Goal: Ask a question

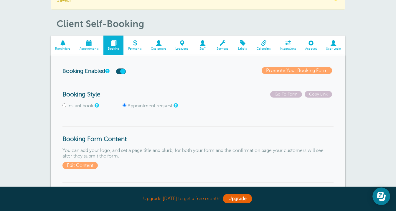
scroll to position [29, 0]
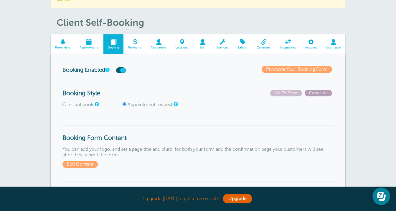
click at [314, 93] on span "Copy Link" at bounding box center [317, 93] width 27 height 6
click at [74, 165] on span "Edit Content" at bounding box center [79, 164] width 35 height 7
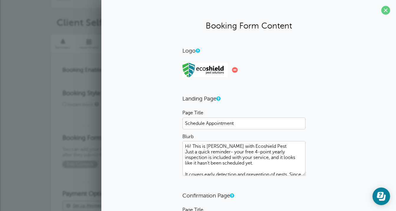
scroll to position [16, 0]
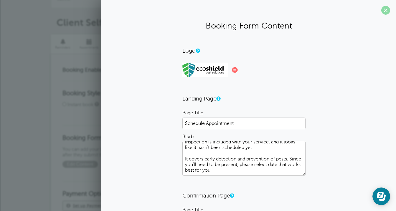
click at [383, 9] on span at bounding box center [385, 10] width 9 height 9
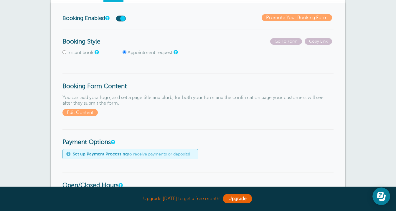
scroll to position [61, 0]
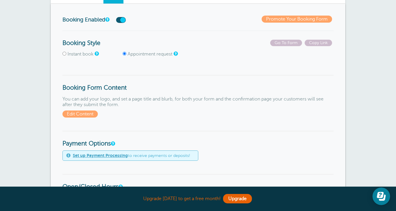
click at [64, 54] on input "Instant book" at bounding box center [64, 54] width 4 height 4
radio input "true"
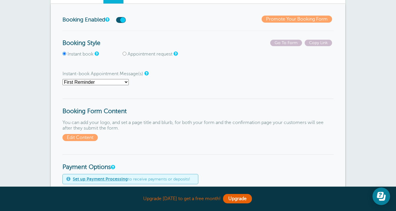
click at [125, 53] on input "Appointment request" at bounding box center [124, 54] width 4 height 4
radio input "true"
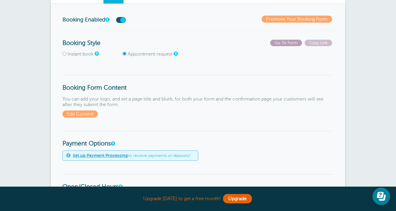
click at [280, 43] on span "Go To Form" at bounding box center [286, 43] width 32 height 6
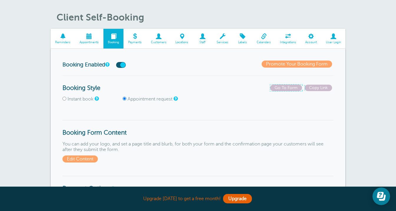
scroll to position [0, 0]
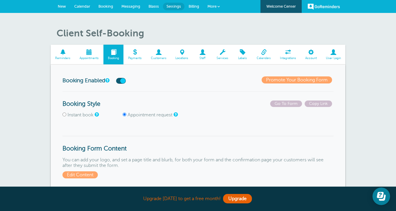
click at [168, 5] on span "Settings" at bounding box center [173, 6] width 14 height 4
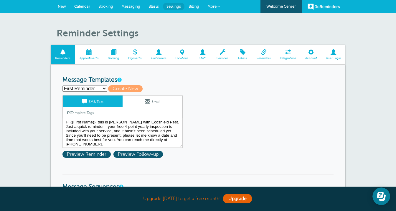
click at [88, 55] on span at bounding box center [89, 52] width 28 height 6
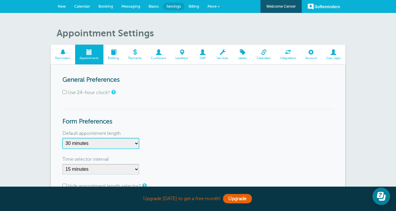
click at [98, 144] on select "5 minutes 10 minutes 15 minutes 20 minutes 25 minutes 30 minutes 35 minutes 40 …" at bounding box center [100, 143] width 77 height 11
select select "120"
click at [62, 138] on select "5 minutes 10 minutes 15 minutes 20 minutes 25 minutes 30 minutes 35 minutes 40 …" at bounding box center [100, 143] width 77 height 11
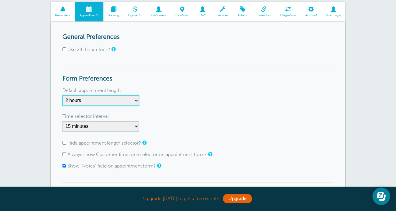
scroll to position [45, 0]
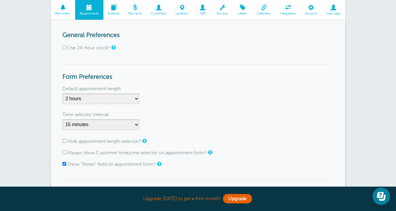
click at [64, 142] on input "Hide appointment length selector?" at bounding box center [64, 141] width 4 height 4
checkbox input "true"
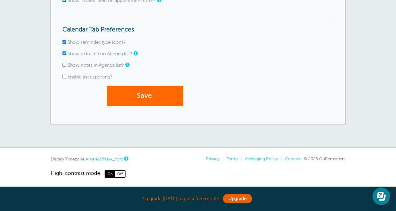
scroll to position [211, 0]
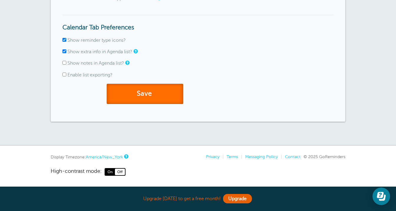
click at [171, 98] on button "Save" at bounding box center [145, 94] width 77 height 20
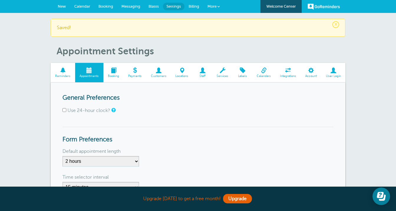
click at [112, 70] on span at bounding box center [113, 71] width 20 height 6
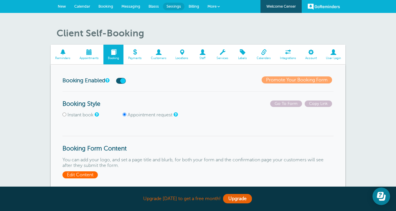
click at [93, 176] on span "Edit Content" at bounding box center [79, 175] width 35 height 7
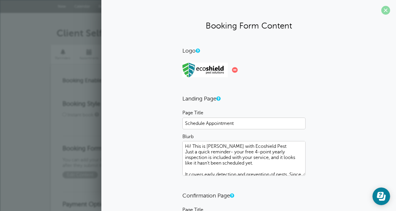
click at [385, 11] on span at bounding box center [385, 10] width 9 height 9
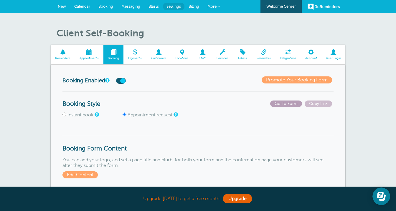
click at [287, 102] on span "Go To Form" at bounding box center [286, 104] width 32 height 6
click at [90, 54] on span at bounding box center [89, 52] width 28 height 6
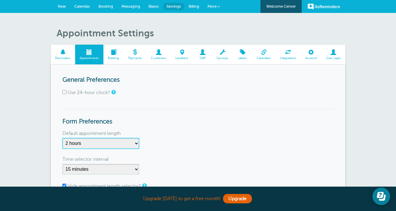
click at [88, 141] on select "5 minutes 10 minutes 15 minutes 20 minutes 25 minutes 30 minutes 35 minutes 40 …" at bounding box center [100, 143] width 77 height 11
select select "60"
click at [62, 138] on select "5 minutes 10 minutes 15 minutes 20 minutes 25 minutes 30 minutes 35 minutes 40 …" at bounding box center [100, 143] width 77 height 11
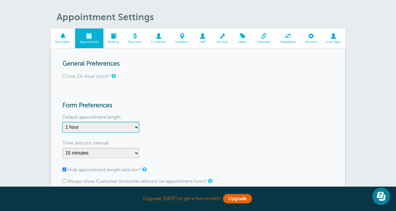
scroll to position [18, 0]
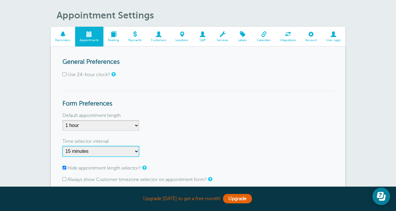
click at [112, 152] on select "1 minute 5 minutes 10 minutes 15 minutes 20 minutes 30 minutes 60 minutes" at bounding box center [100, 151] width 77 height 11
select select "60"
click at [62, 146] on select "1 minute 5 minutes 10 minutes 15 minutes 20 minutes 30 minutes 60 minutes" at bounding box center [100, 151] width 77 height 11
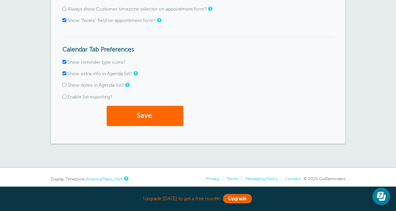
scroll to position [211, 0]
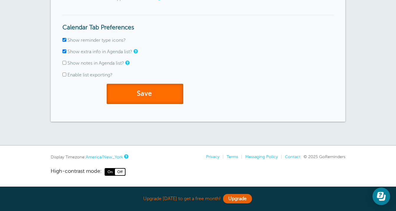
click at [170, 95] on button "Save" at bounding box center [145, 94] width 77 height 20
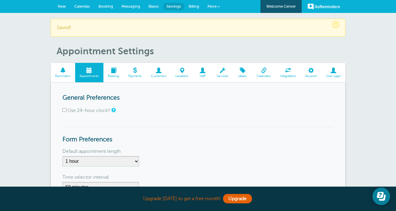
click at [112, 74] on span "Booking" at bounding box center [113, 76] width 14 height 4
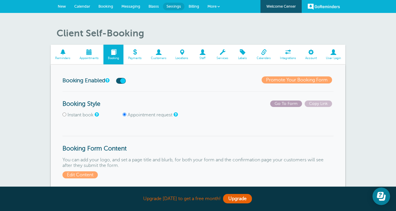
click at [274, 104] on span "Go To Form" at bounding box center [286, 104] width 32 height 6
click at [95, 175] on span "Edit Content" at bounding box center [79, 175] width 35 height 7
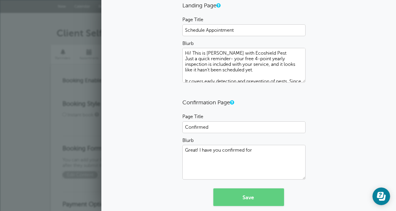
scroll to position [116, 0]
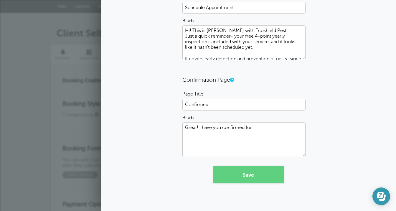
click at [382, 197] on icon "Open Learn | Contact Us" at bounding box center [380, 195] width 7 height 6
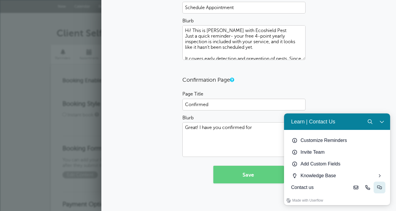
click at [380, 189] on icon "Live-chat" at bounding box center [379, 188] width 5 height 4
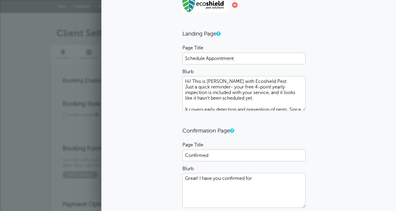
scroll to position [0, 0]
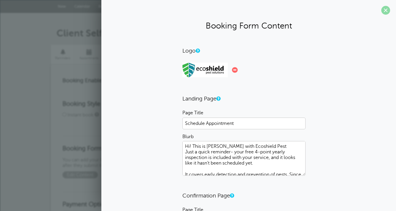
click at [382, 11] on span at bounding box center [385, 10] width 9 height 9
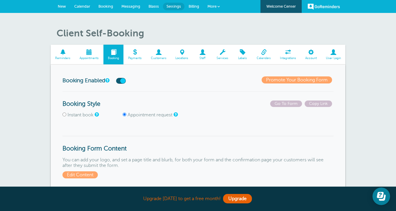
click at [370, 197] on section "Upgrade [DATE] to get a free month! Upgrade" at bounding box center [198, 199] width 396 height 24
click at [380, 193] on icon "Open Learn | Contact Us" at bounding box center [381, 196] width 9 height 9
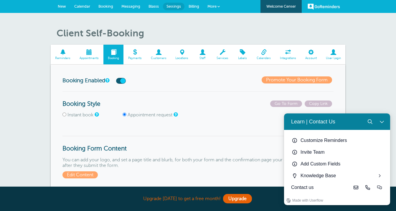
click at [306, 187] on div "Contact us" at bounding box center [320, 187] width 59 height 7
click at [382, 188] on button "Live-chat" at bounding box center [379, 188] width 12 height 12
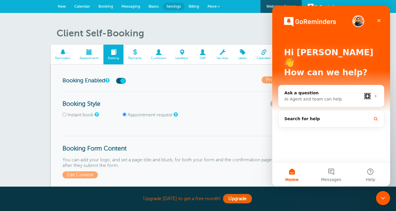
click at [324, 140] on div "Hi Ann 👋 How can we help? Ask a question AI Agent and team can help Search for …" at bounding box center [331, 84] width 118 height 157
click at [329, 96] on div "AI Agent and team can help" at bounding box center [322, 99] width 77 height 6
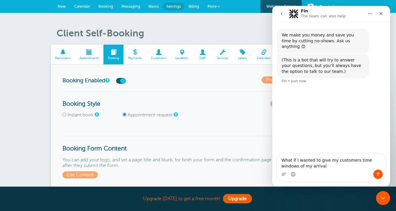
type textarea "What if I wanted to give my customers time windows of my arrival?"
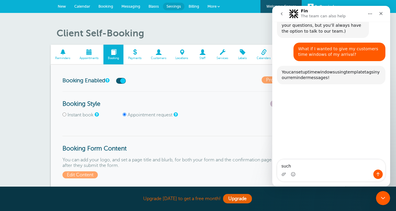
scroll to position [57, 0]
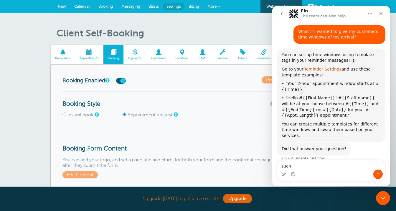
type textarea "such"
click at [326, 67] on link "Reminder Settings" at bounding box center [322, 69] width 38 height 5
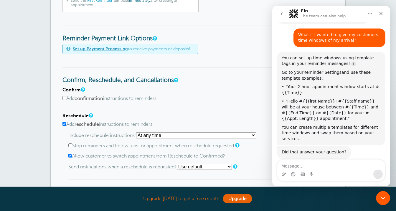
scroll to position [219, 0]
click at [321, 165] on textarea "Message…" at bounding box center [331, 165] width 108 height 10
type textarea "w"
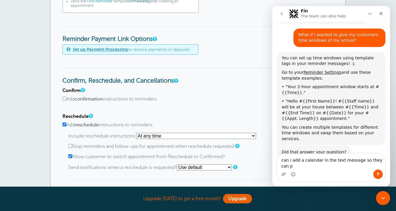
scroll to position [60, 0]
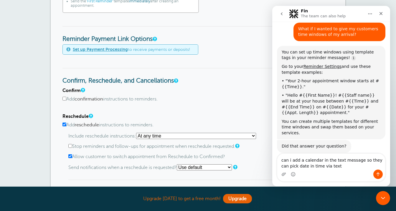
type textarea "can i add a calendar in the text message so they can pick date in time via text?"
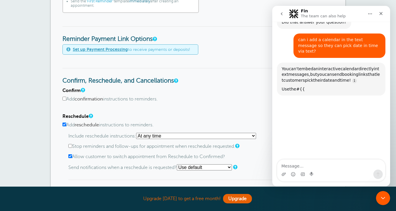
scroll to position [186, 0]
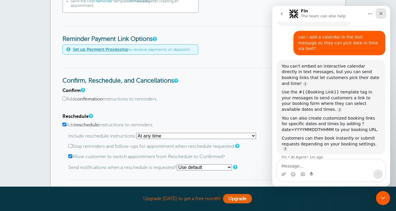
click at [381, 13] on icon "Close" at bounding box center [380, 13] width 5 height 5
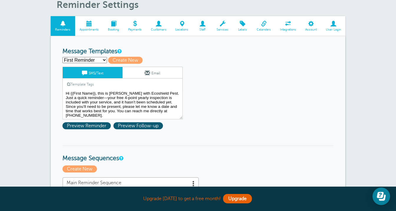
scroll to position [0, 0]
